Goal: Transaction & Acquisition: Obtain resource

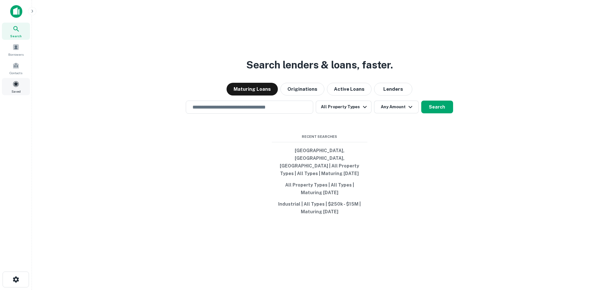
click at [16, 89] on span "Saved" at bounding box center [15, 91] width 9 height 5
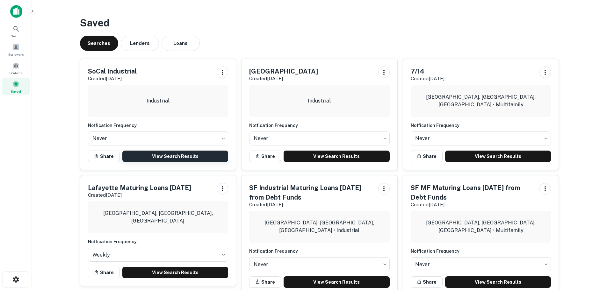
click at [158, 157] on link "View Search Results" at bounding box center [175, 156] width 106 height 11
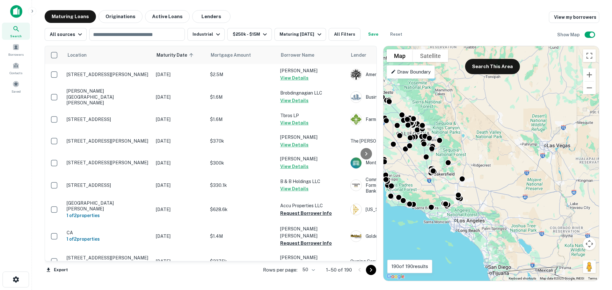
drag, startPoint x: 553, startPoint y: 230, endPoint x: 441, endPoint y: 184, distance: 121.4
click at [441, 184] on div "To activate drag with keyboard, press Alt + Enter. Once in keyboard drag state,…" at bounding box center [492, 163] width 216 height 235
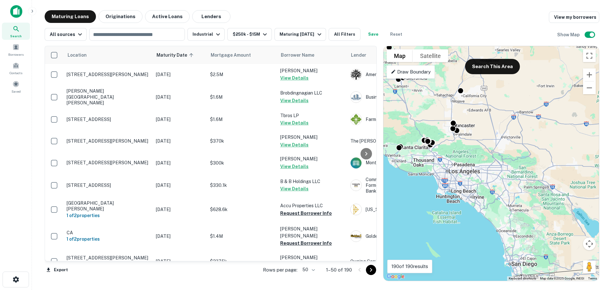
drag, startPoint x: 496, startPoint y: 232, endPoint x: 506, endPoint y: 211, distance: 23.4
click at [506, 211] on div "To activate drag with keyboard, press Alt + Enter. Once in keyboard drag state,…" at bounding box center [492, 163] width 216 height 235
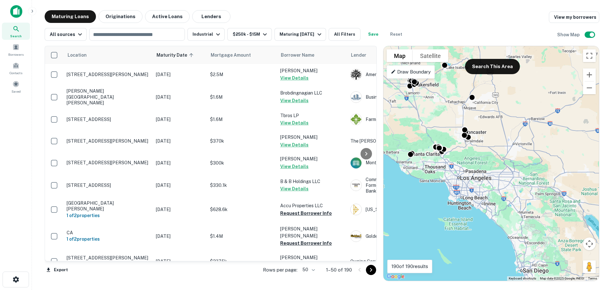
drag, startPoint x: 501, startPoint y: 204, endPoint x: 512, endPoint y: 211, distance: 13.6
click at [512, 211] on div "To activate drag with keyboard, press Alt + Enter. Once in keyboard drag state,…" at bounding box center [492, 163] width 216 height 235
click at [487, 65] on button "Search This Area" at bounding box center [492, 66] width 55 height 15
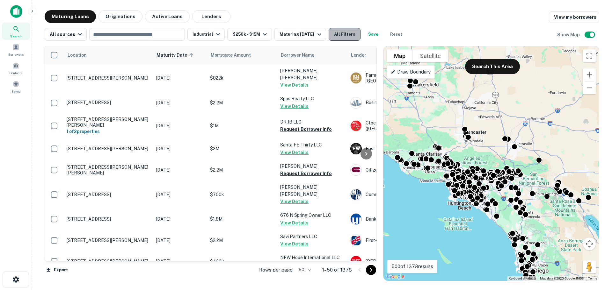
click at [348, 33] on button "All Filters" at bounding box center [345, 34] width 32 height 13
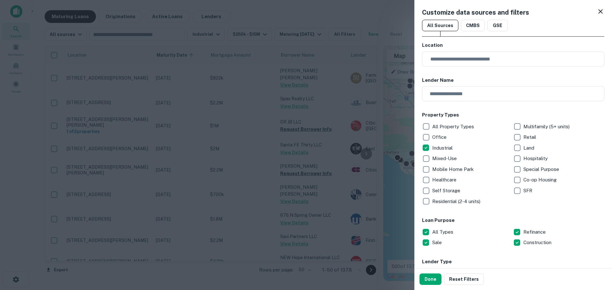
click at [374, 141] on div at bounding box center [306, 145] width 612 height 290
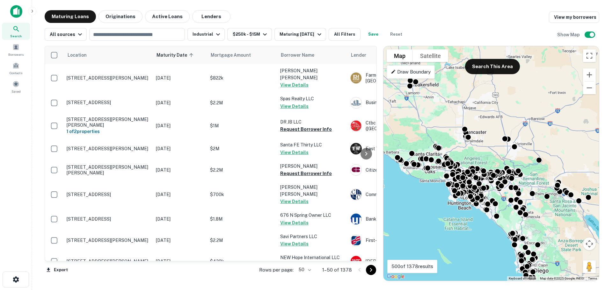
click at [314, 269] on body "Search Borrowers Contacts Saved Maturing Loans Originations Active Loans Lender…" at bounding box center [306, 145] width 612 height 290
click at [307, 277] on li "100" at bounding box center [306, 276] width 18 height 11
click at [368, 270] on icon "Go to next page" at bounding box center [371, 271] width 8 height 8
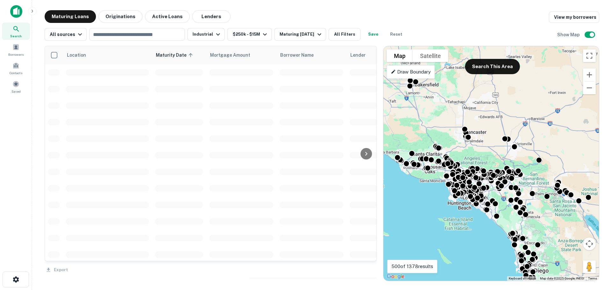
click at [368, 270] on div "Export" at bounding box center [211, 268] width 332 height 13
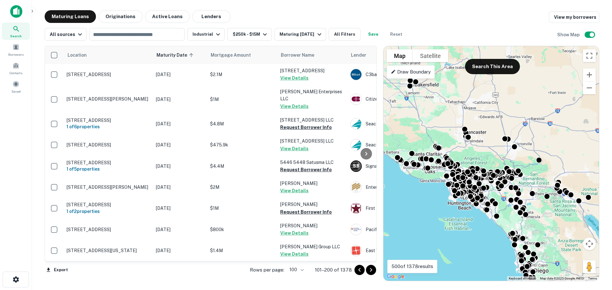
click at [368, 270] on icon "Go to next page" at bounding box center [371, 271] width 8 height 8
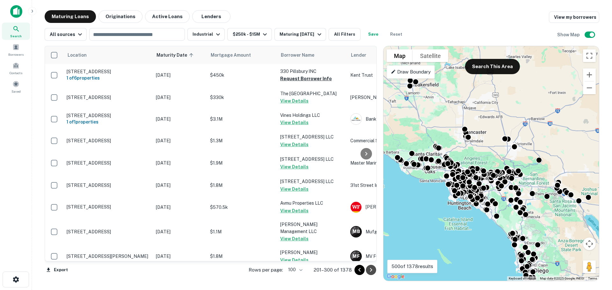
click at [368, 270] on icon "Go to next page" at bounding box center [371, 271] width 8 height 8
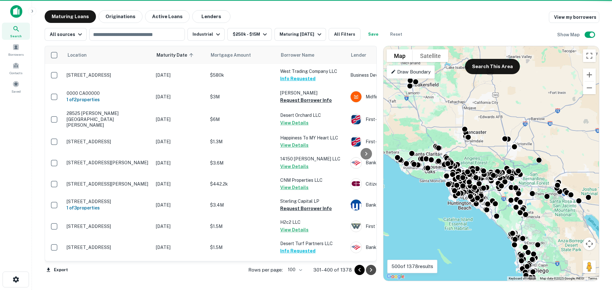
click at [370, 269] on icon "Go to next page" at bounding box center [371, 271] width 8 height 8
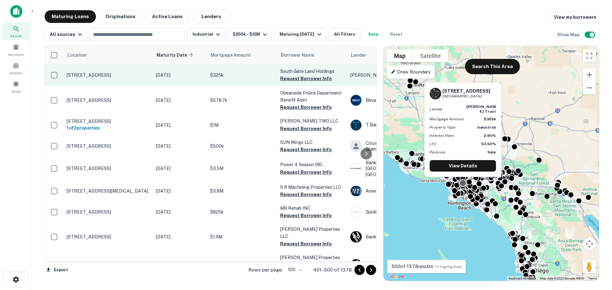
drag, startPoint x: 300, startPoint y: 77, endPoint x: 299, endPoint y: 86, distance: 8.6
click at [300, 77] on button "Request Borrower Info" at bounding box center [306, 79] width 52 height 8
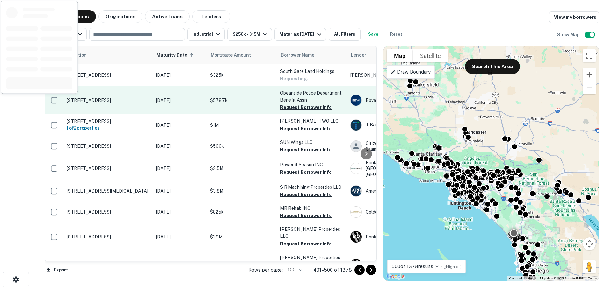
click at [298, 106] on button "Request Borrower Info" at bounding box center [306, 108] width 52 height 8
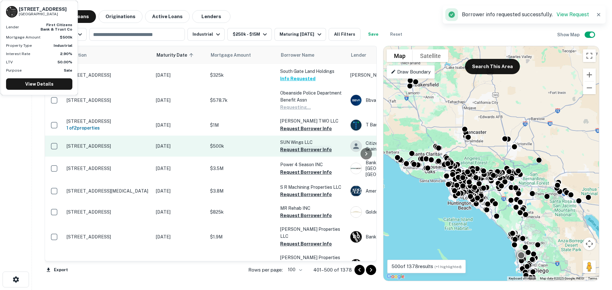
click at [298, 152] on button "Request Borrower Info" at bounding box center [306, 150] width 52 height 8
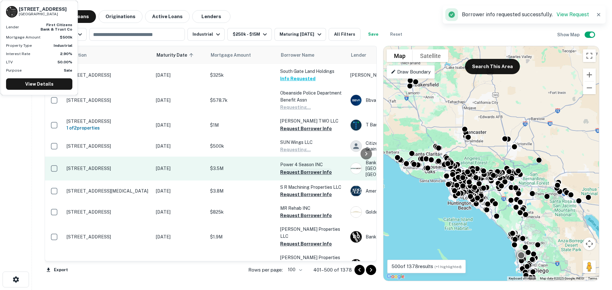
click at [297, 171] on button "Request Borrower Info" at bounding box center [306, 173] width 52 height 8
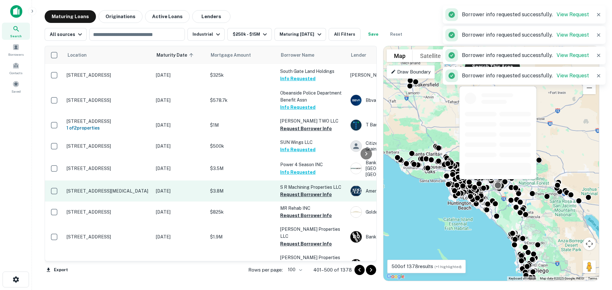
click at [296, 191] on button "Request Borrower Info" at bounding box center [306, 195] width 52 height 8
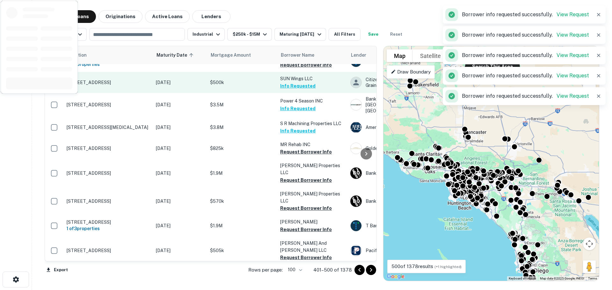
scroll to position [128, 0]
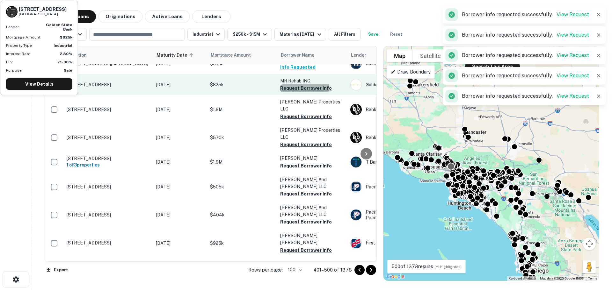
click at [301, 84] on button "Request Borrower Info" at bounding box center [306, 88] width 52 height 8
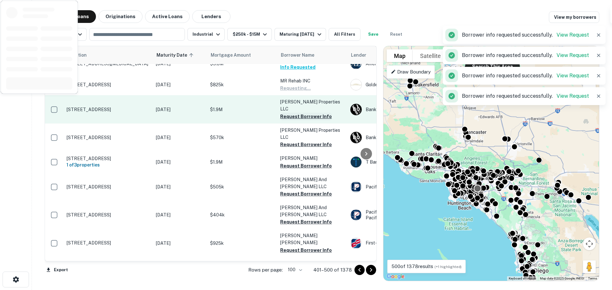
click at [300, 113] on button "Request Borrower Info" at bounding box center [306, 117] width 52 height 8
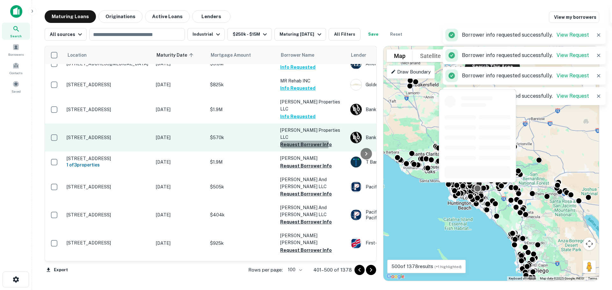
click at [298, 141] on button "Request Borrower Info" at bounding box center [306, 145] width 52 height 8
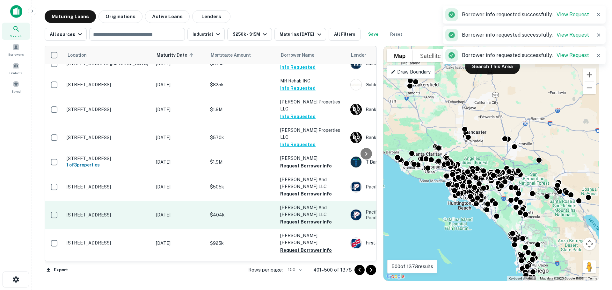
click at [300, 190] on button "Request Borrower Info" at bounding box center [306, 194] width 52 height 8
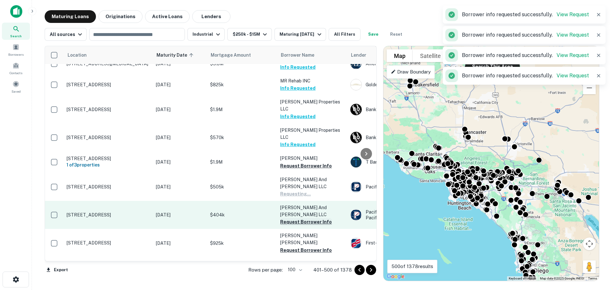
drag, startPoint x: 299, startPoint y: 209, endPoint x: 298, endPoint y: 213, distance: 4.5
click at [299, 218] on button "Request Borrower Info" at bounding box center [306, 222] width 52 height 8
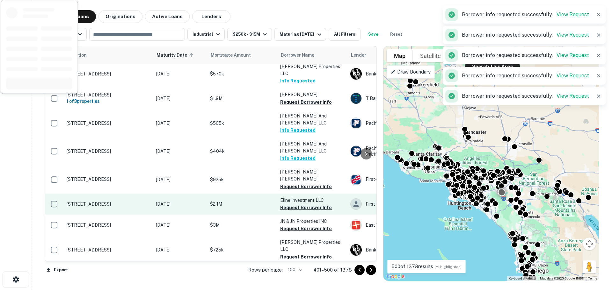
scroll to position [255, 0]
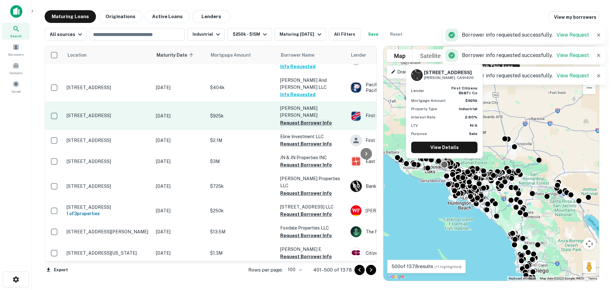
click at [304, 119] on button "Request Borrower Info" at bounding box center [306, 123] width 52 height 8
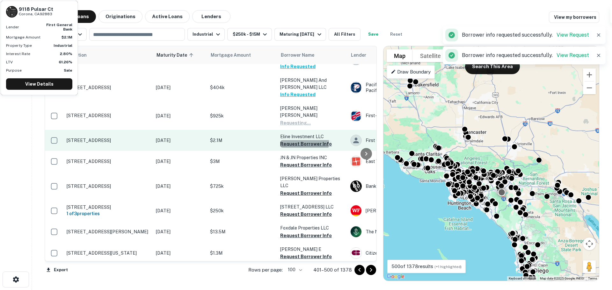
click at [302, 140] on button "Request Borrower Info" at bounding box center [306, 144] width 52 height 8
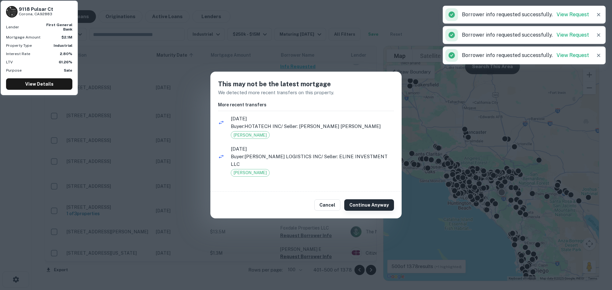
click at [357, 202] on button "Continue Anyway" at bounding box center [369, 205] width 50 height 11
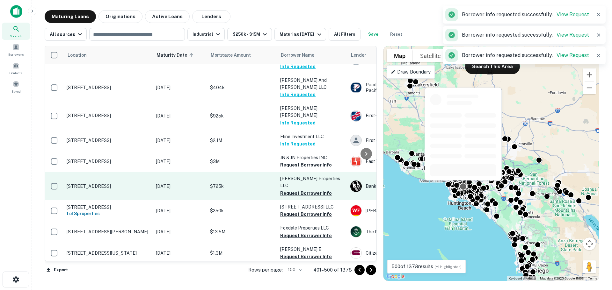
click at [301, 161] on button "Request Borrower Info" at bounding box center [306, 165] width 52 height 8
click at [303, 190] on button "Request Borrower Info" at bounding box center [306, 194] width 52 height 8
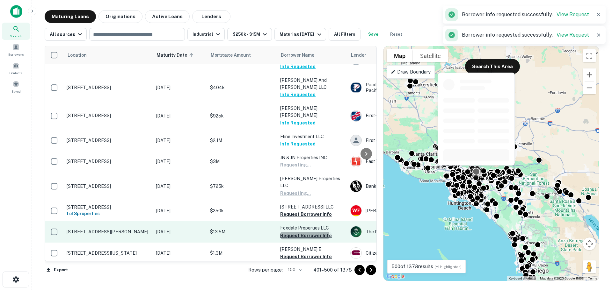
click at [304, 232] on button "Request Borrower Info" at bounding box center [306, 236] width 52 height 8
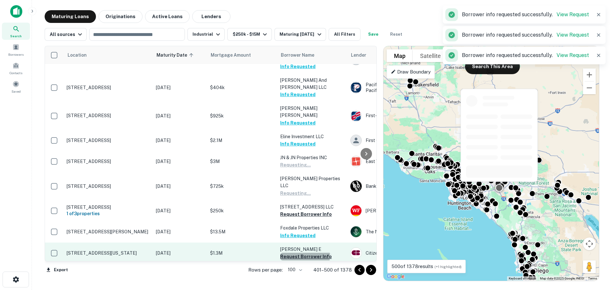
click at [305, 253] on button "Request Borrower Info" at bounding box center [306, 257] width 52 height 8
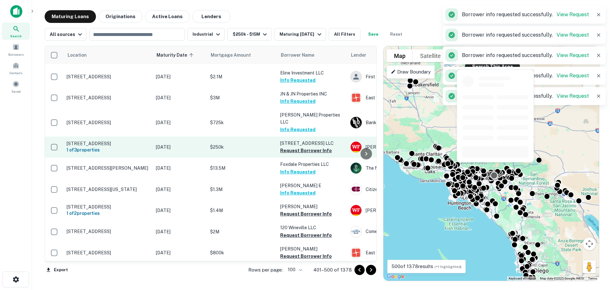
scroll to position [383, 0]
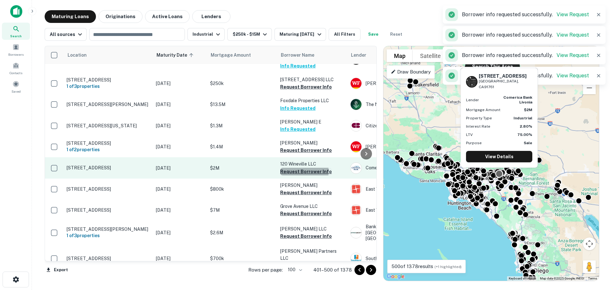
click at [298, 168] on button "Request Borrower Info" at bounding box center [306, 172] width 52 height 8
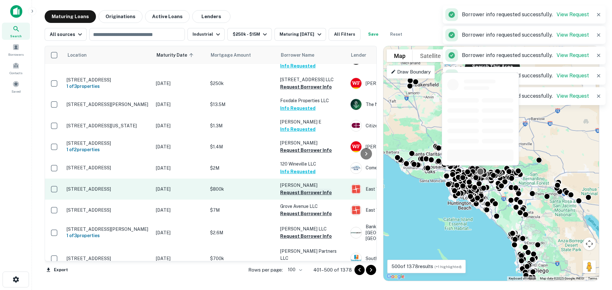
click at [297, 189] on button "Request Borrower Info" at bounding box center [306, 193] width 52 height 8
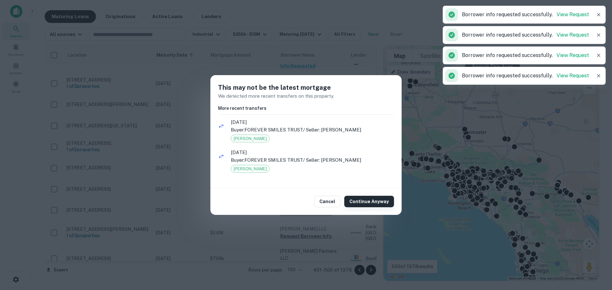
click at [359, 199] on button "Continue Anyway" at bounding box center [369, 201] width 50 height 11
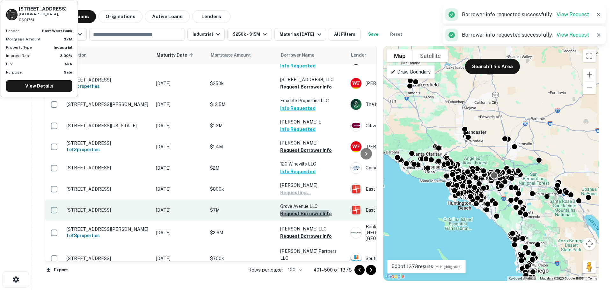
click at [298, 210] on button "Request Borrower Info" at bounding box center [306, 214] width 52 height 8
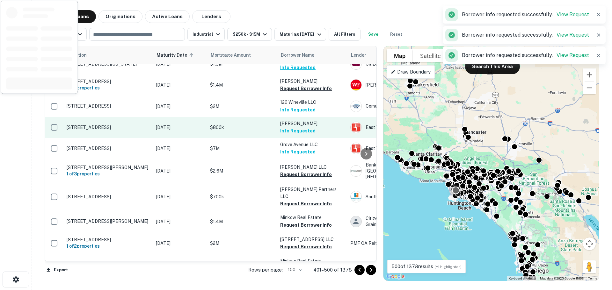
scroll to position [446, 0]
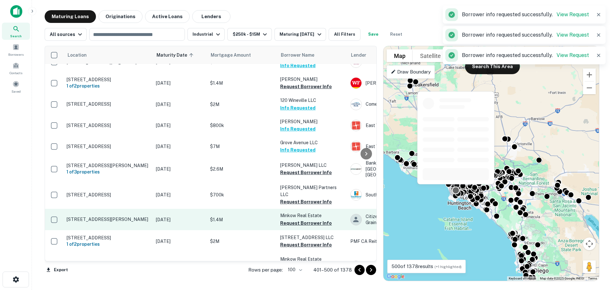
click at [299, 198] on button "Request Borrower Info" at bounding box center [306, 202] width 52 height 8
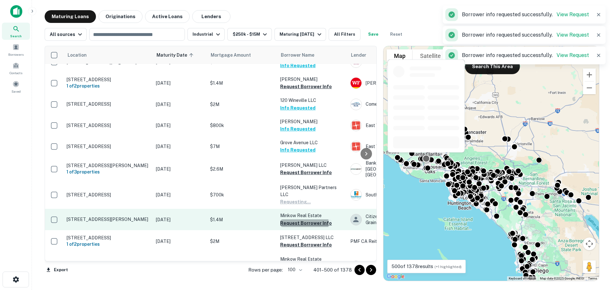
click at [299, 220] on button "Request Borrower Info" at bounding box center [306, 224] width 52 height 8
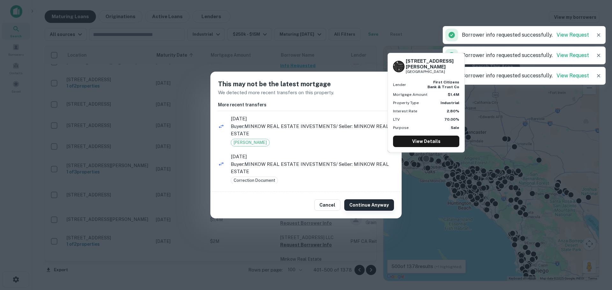
click at [361, 209] on button "Continue Anyway" at bounding box center [369, 205] width 50 height 11
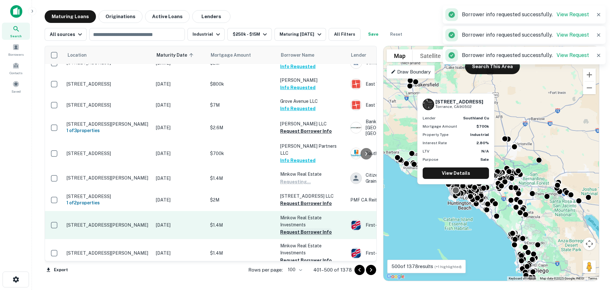
scroll to position [510, 0]
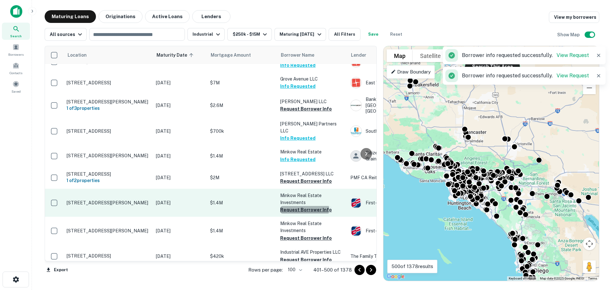
click at [303, 206] on button "Request Borrower Info" at bounding box center [306, 210] width 52 height 8
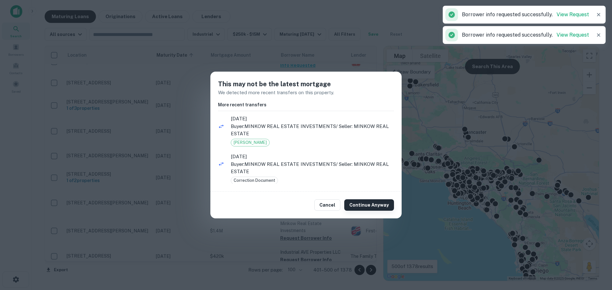
click at [354, 203] on button "Continue Anyway" at bounding box center [369, 205] width 50 height 11
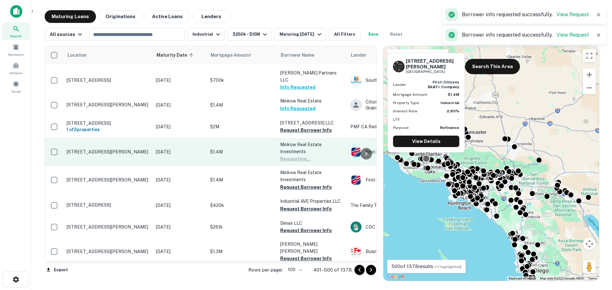
scroll to position [574, 0]
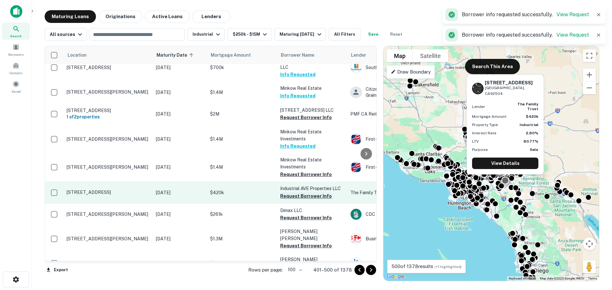
click at [301, 193] on button "Request Borrower Info" at bounding box center [306, 197] width 52 height 8
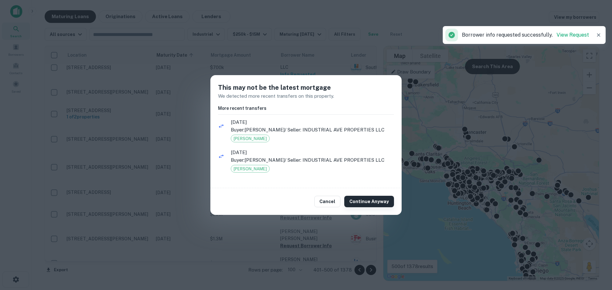
click at [360, 201] on button "Continue Anyway" at bounding box center [369, 201] width 50 height 11
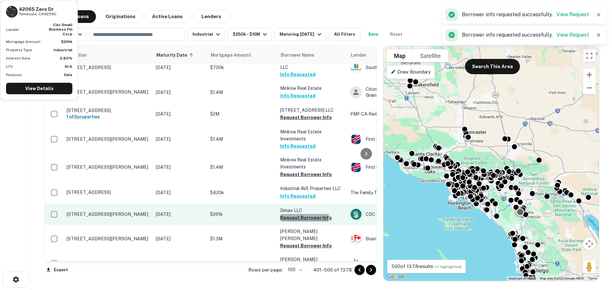
click at [304, 214] on button "Request Borrower Info" at bounding box center [306, 218] width 52 height 8
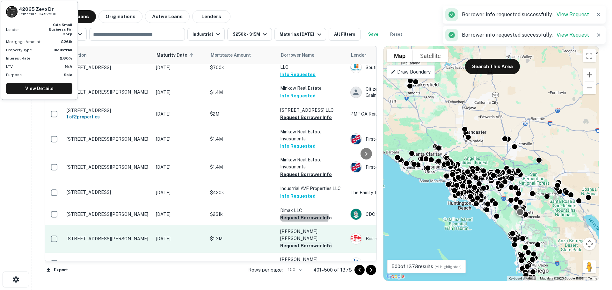
click at [304, 242] on button "Request Borrower Info" at bounding box center [306, 246] width 52 height 8
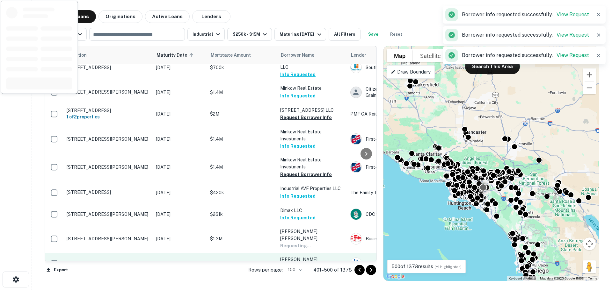
click at [302, 264] on button "Request Borrower Info" at bounding box center [306, 268] width 52 height 8
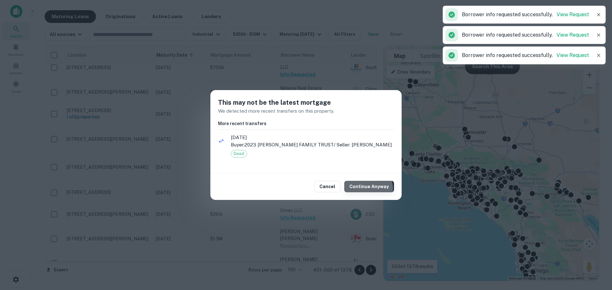
click at [367, 189] on button "Continue Anyway" at bounding box center [369, 186] width 50 height 11
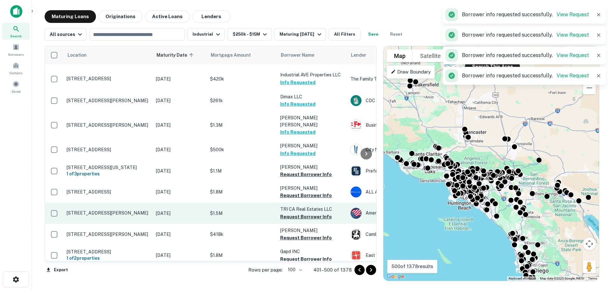
scroll to position [701, 0]
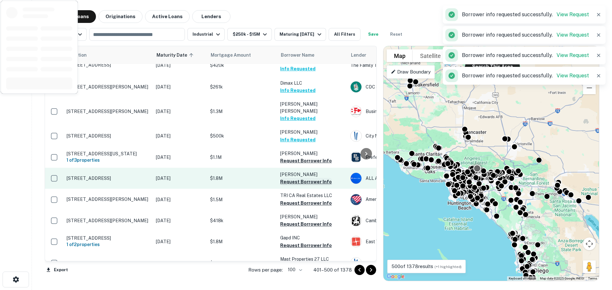
click at [305, 178] on button "Request Borrower Info" at bounding box center [306, 182] width 52 height 8
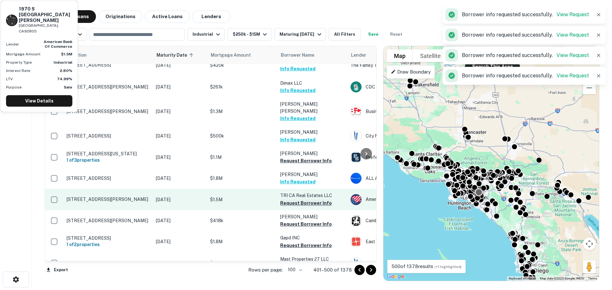
click at [303, 200] on button "Request Borrower Info" at bounding box center [306, 204] width 52 height 8
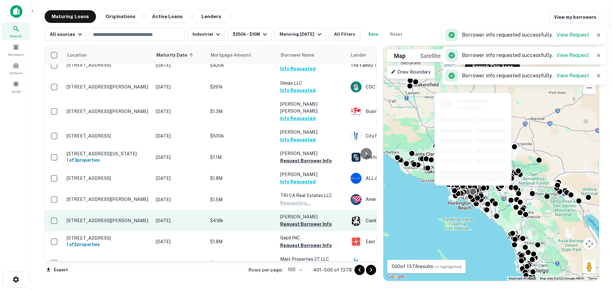
click at [302, 221] on button "Request Borrower Info" at bounding box center [306, 225] width 52 height 8
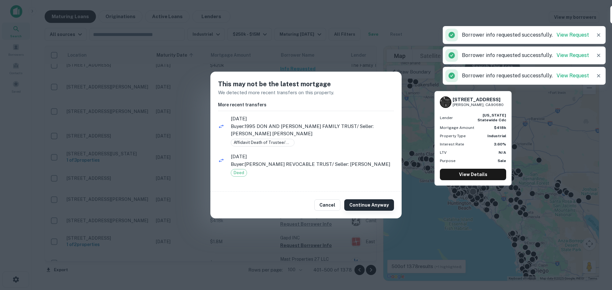
click at [360, 202] on button "Continue Anyway" at bounding box center [369, 205] width 50 height 11
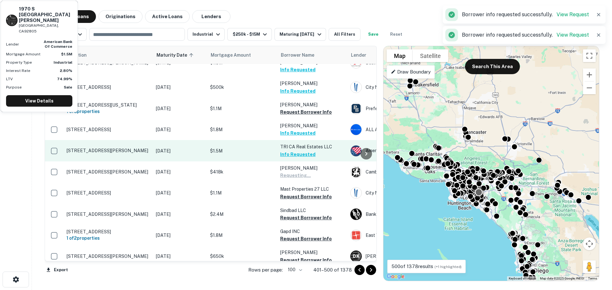
scroll to position [765, 0]
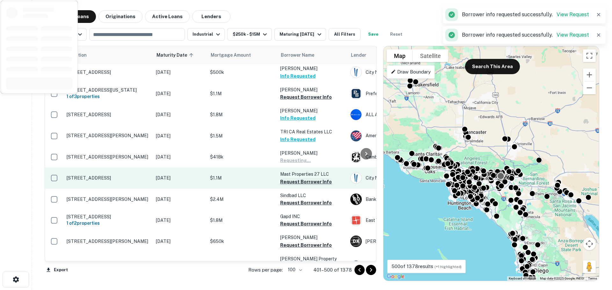
click at [307, 178] on button "Request Borrower Info" at bounding box center [306, 182] width 52 height 8
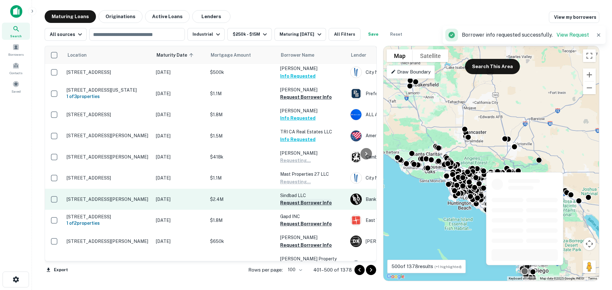
click at [306, 199] on button "Request Borrower Info" at bounding box center [306, 203] width 52 height 8
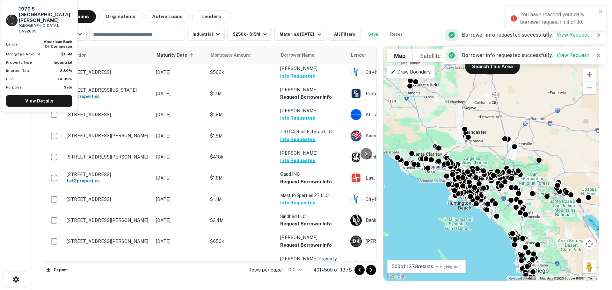
click at [322, 13] on div "Maturing Loans Originations Active Loans Lenders View my borrowers" at bounding box center [322, 16] width 555 height 13
